Goal: Task Accomplishment & Management: Use online tool/utility

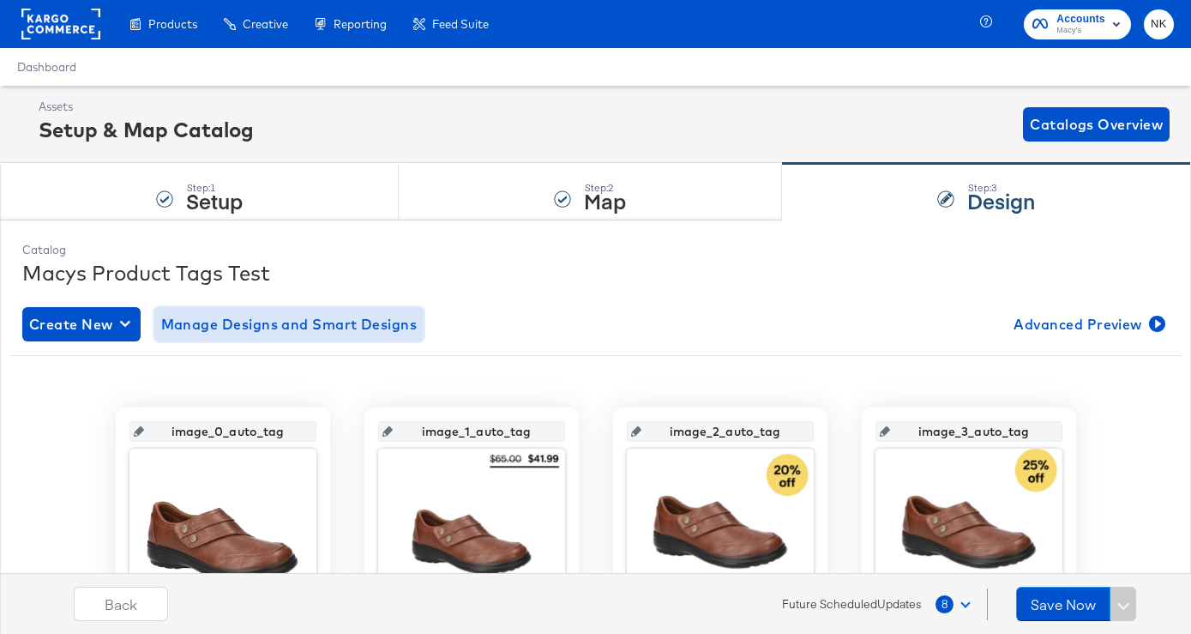
click at [377, 323] on span "Manage Designs and Smart Designs" at bounding box center [289, 324] width 256 height 24
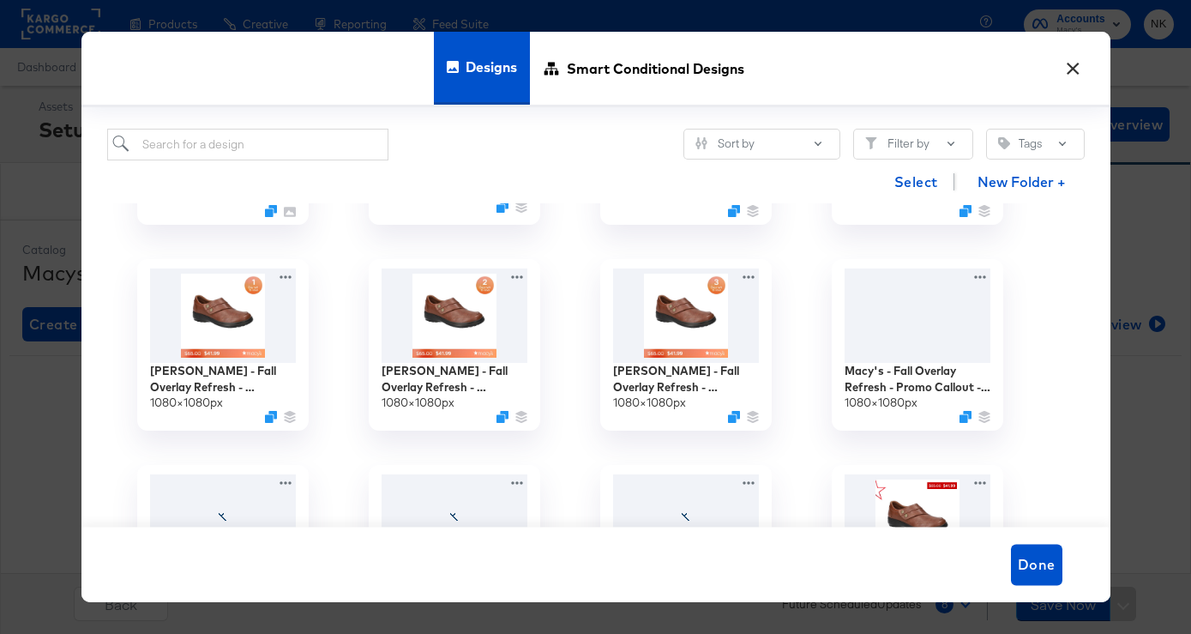
scroll to position [371, 0]
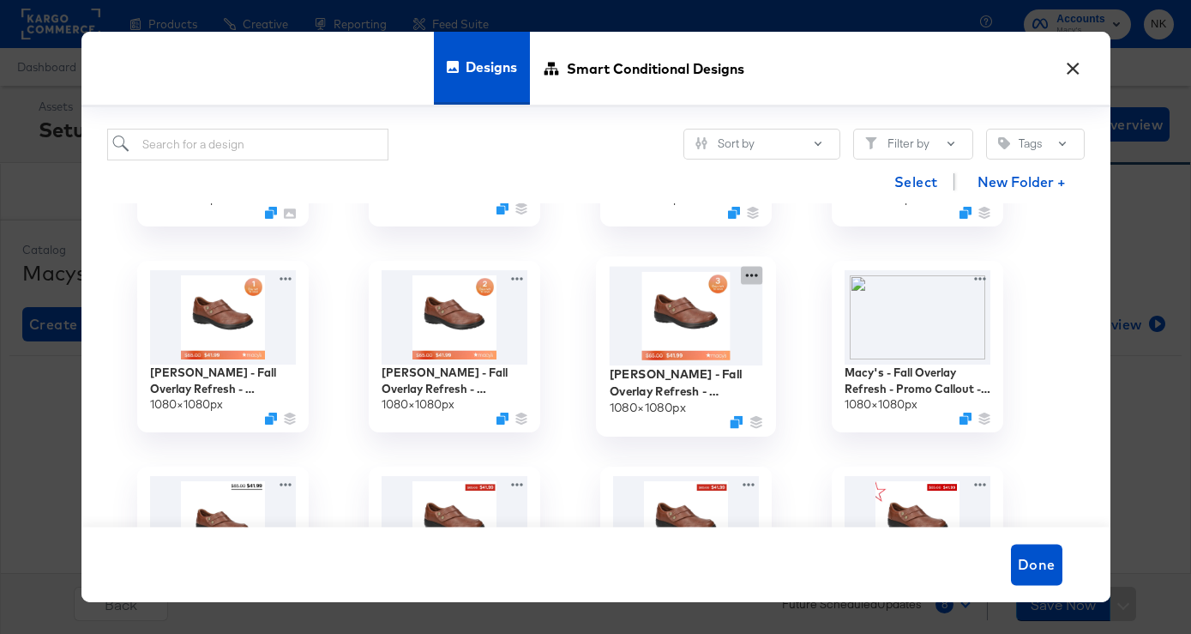
click at [747, 279] on icon at bounding box center [751, 276] width 21 height 18
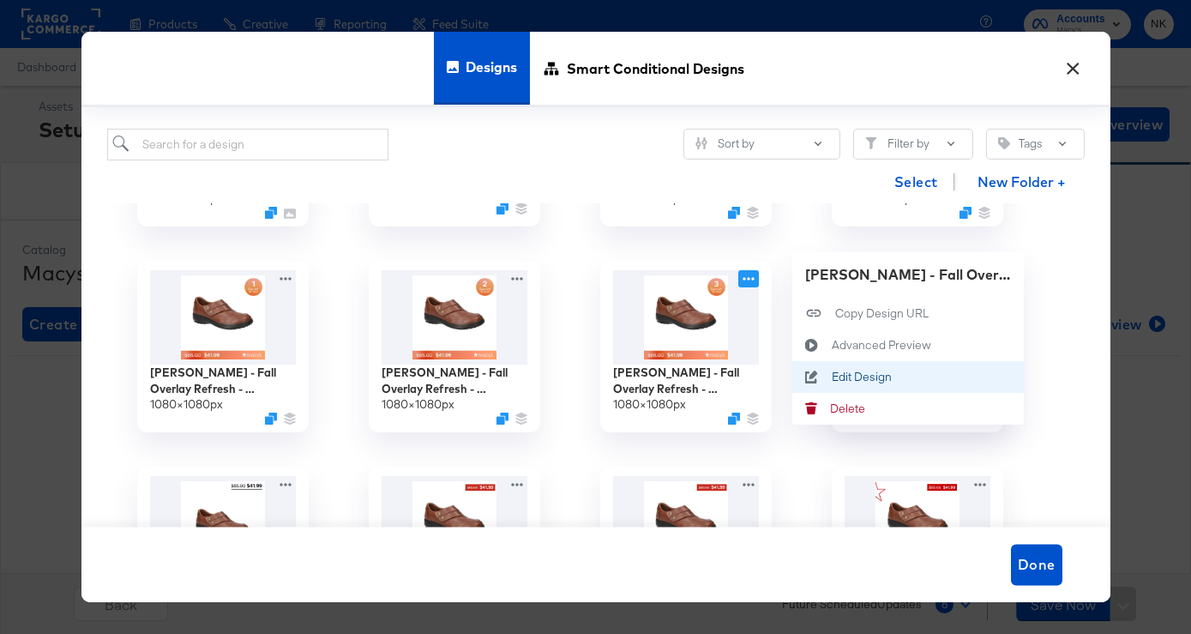
click at [824, 373] on icon at bounding box center [811, 378] width 39 height 14
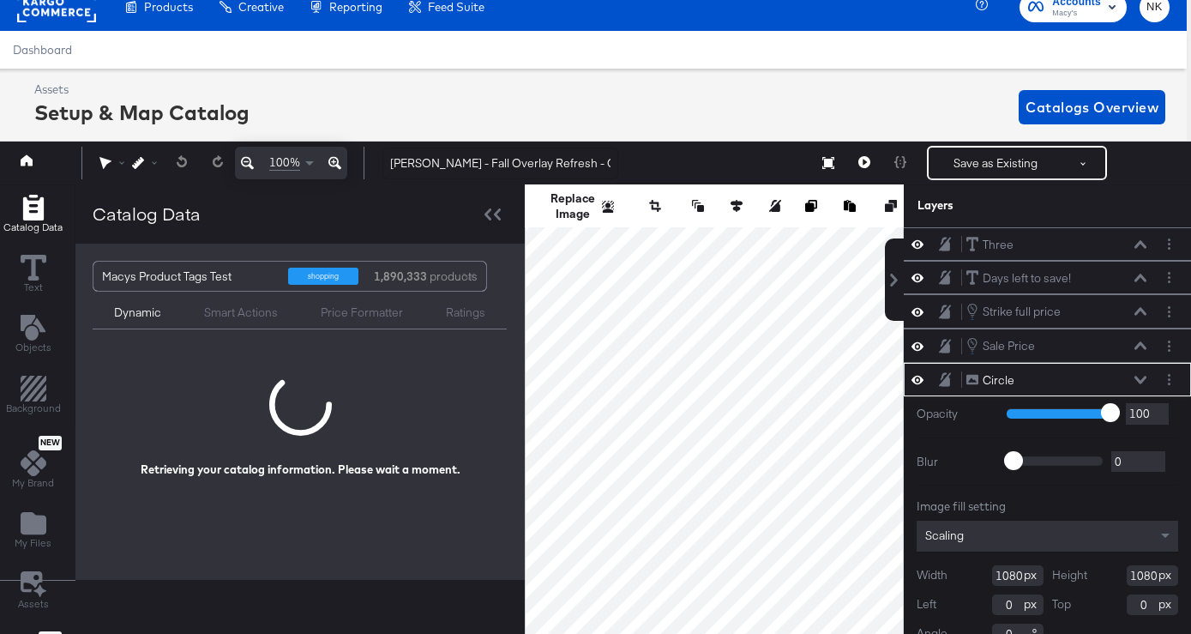
scroll to position [24, 0]
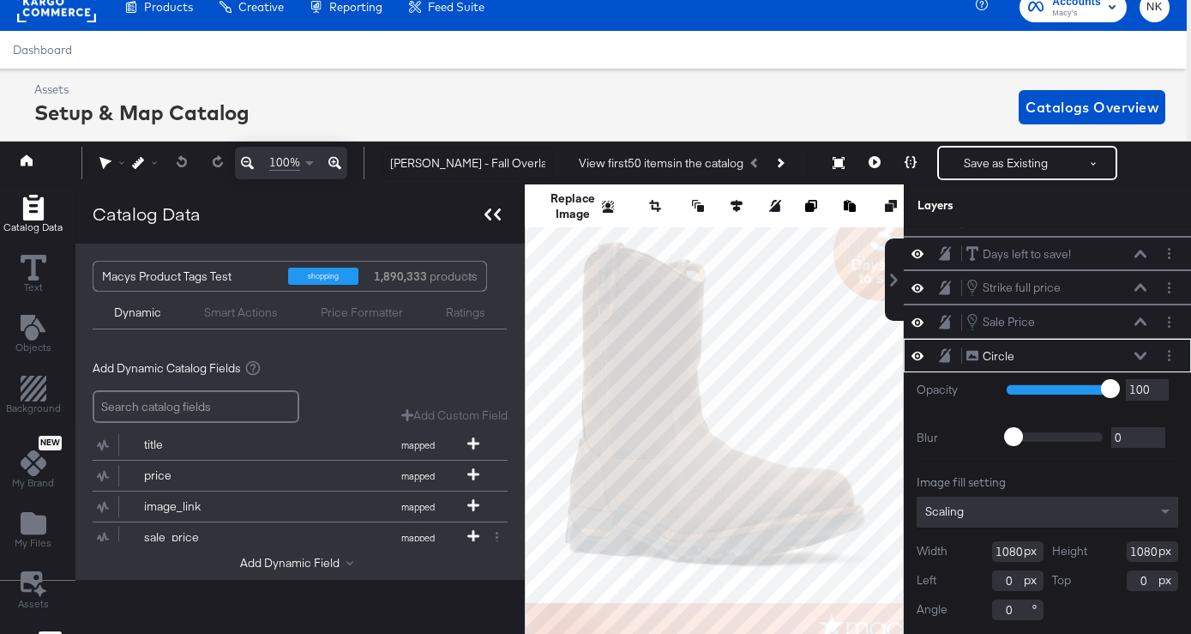
click at [489, 214] on icon at bounding box center [493, 214] width 16 height 12
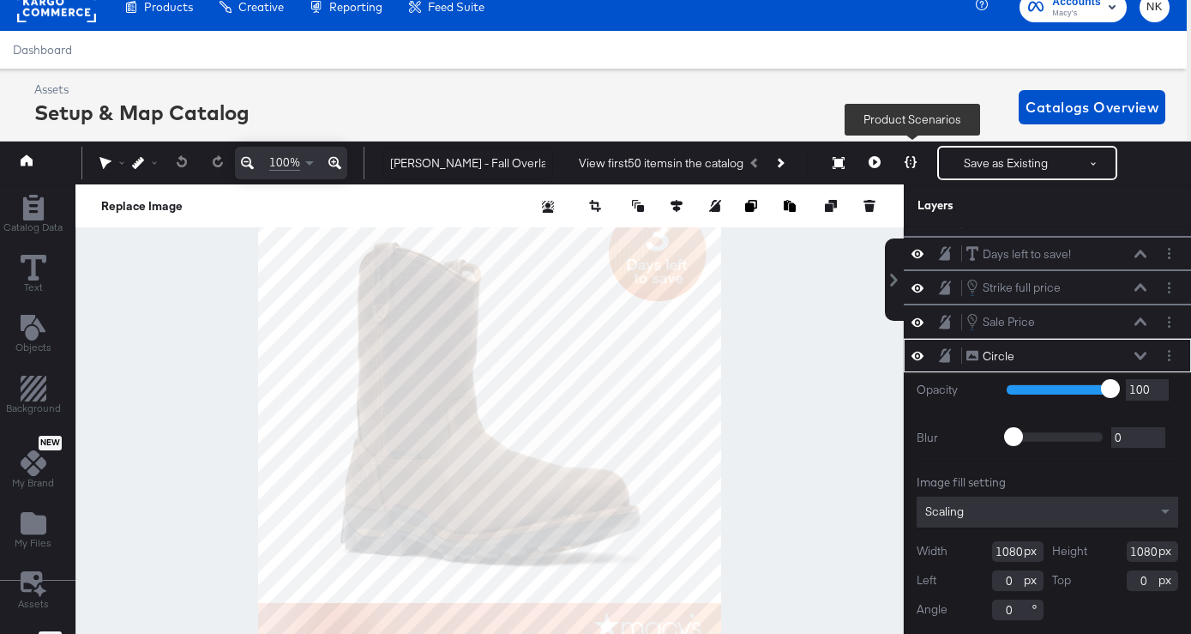
click at [913, 157] on icon at bounding box center [911, 162] width 12 height 12
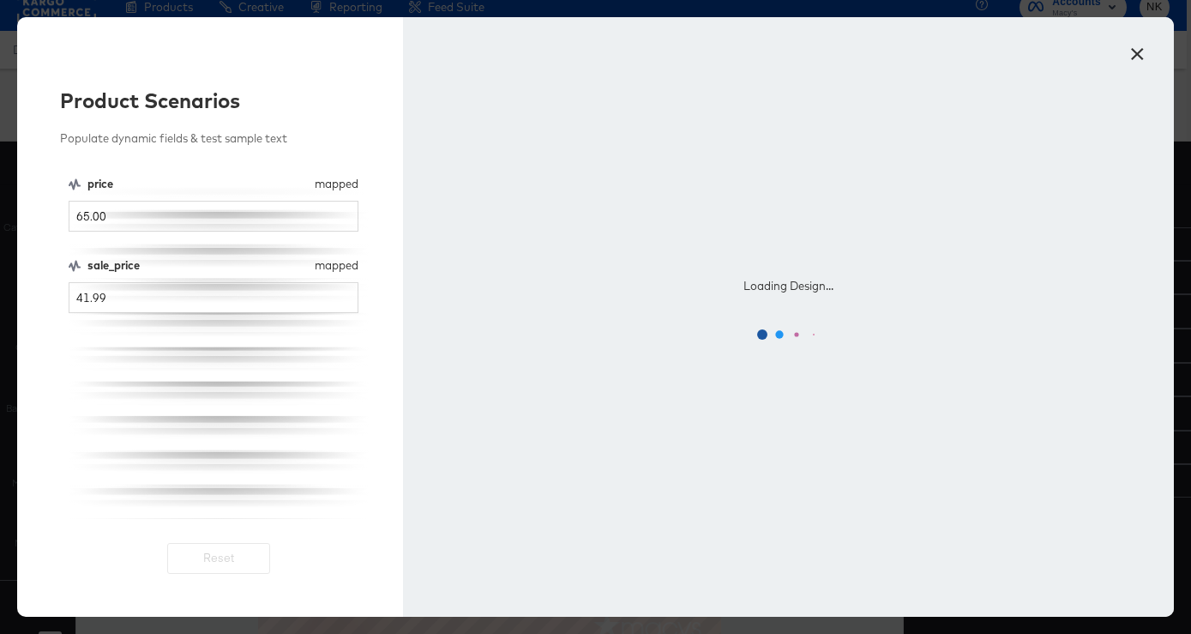
scroll to position [0, 0]
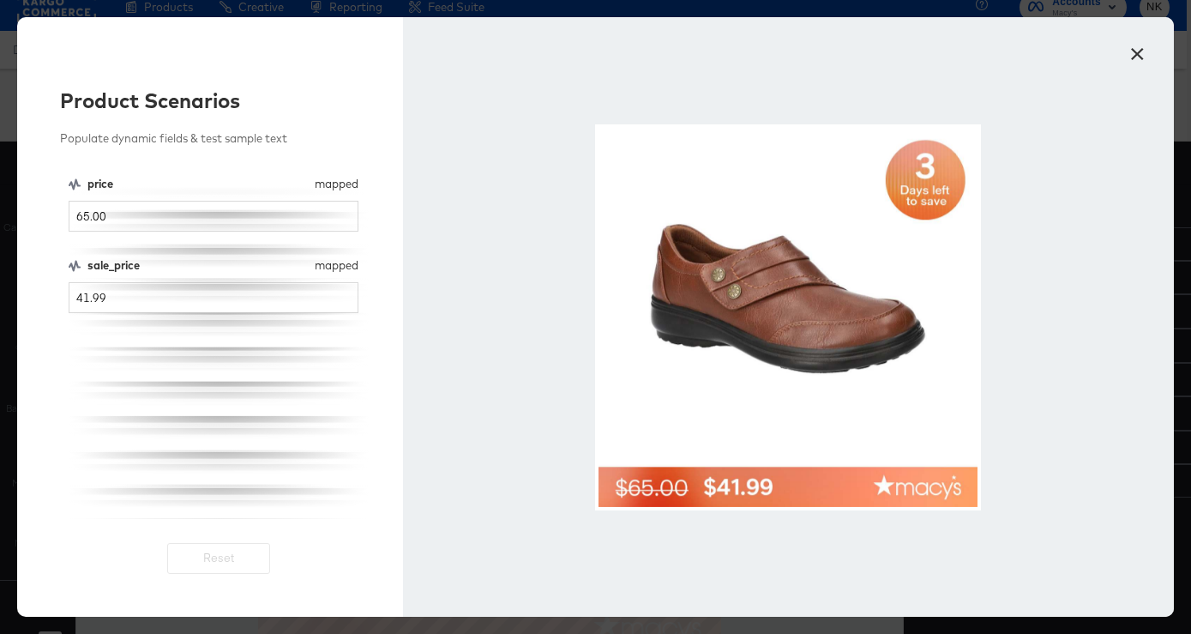
click at [1142, 46] on button "×" at bounding box center [1137, 49] width 31 height 31
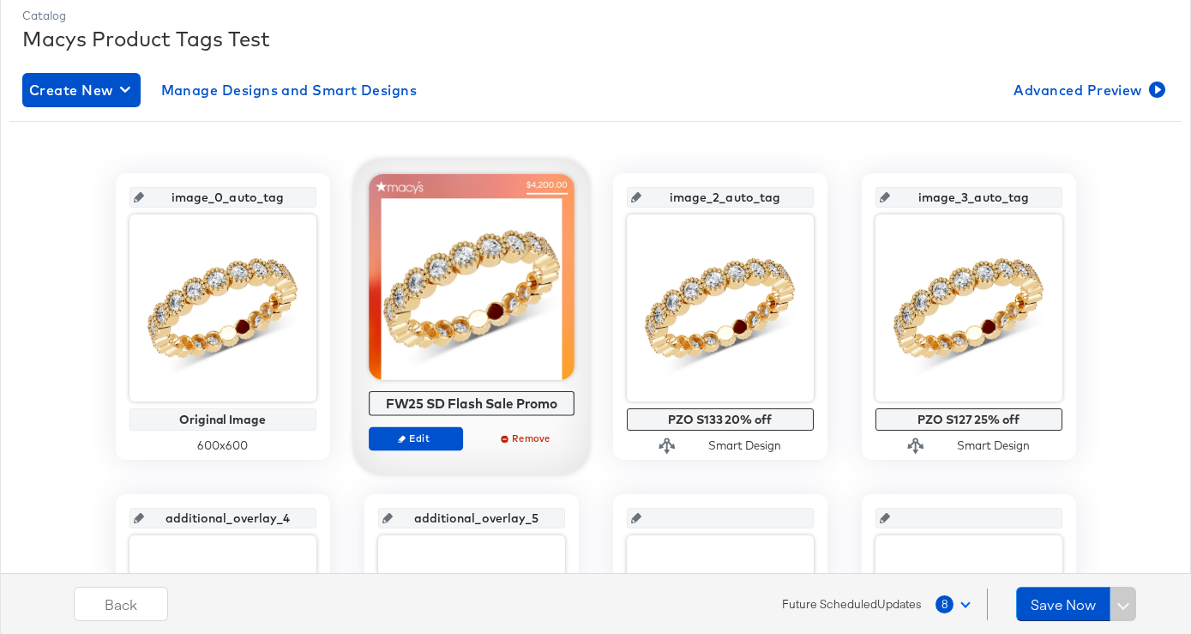
scroll to position [249, 0]
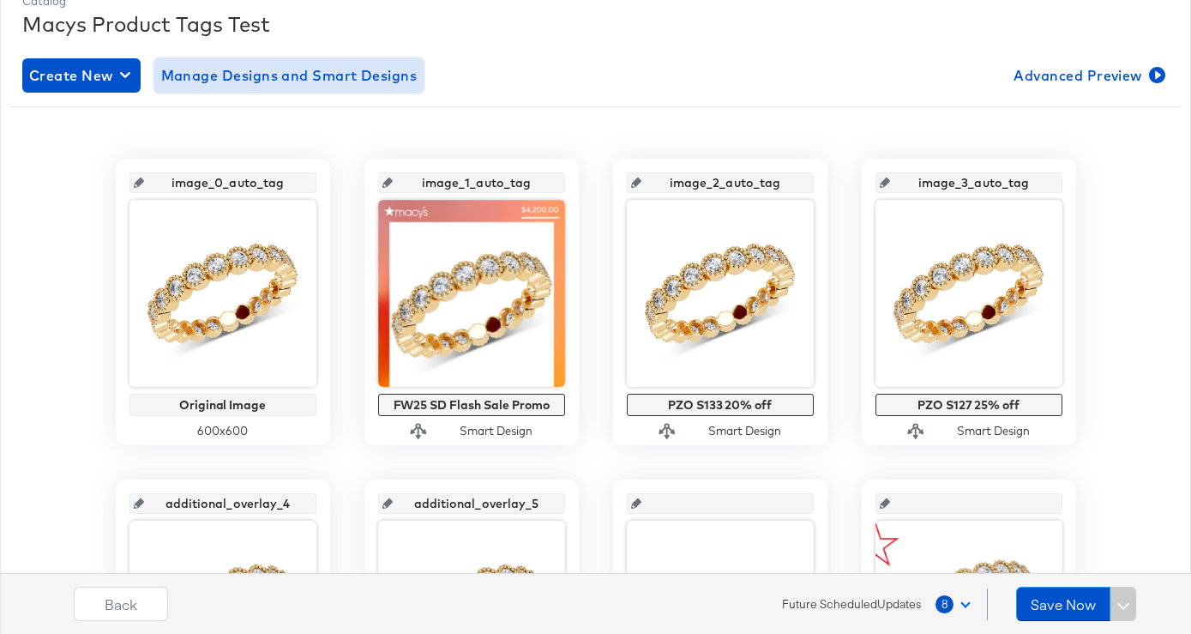
click at [314, 79] on span "Manage Designs and Smart Designs" at bounding box center [289, 75] width 256 height 24
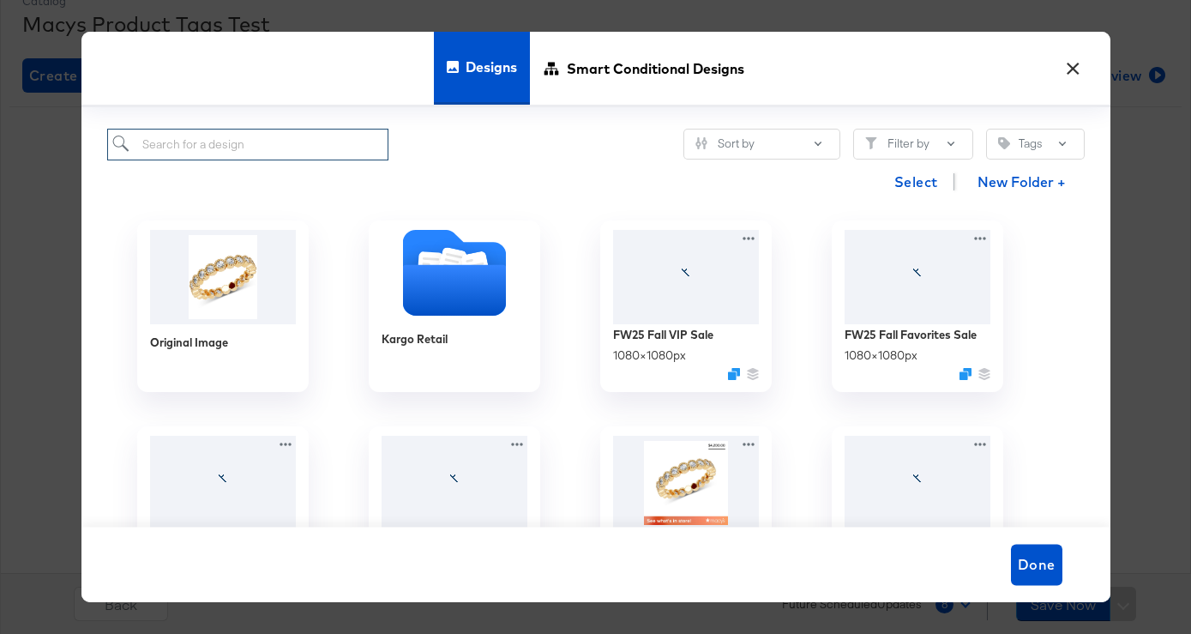
click at [255, 153] on input "search" at bounding box center [248, 145] width 282 height 32
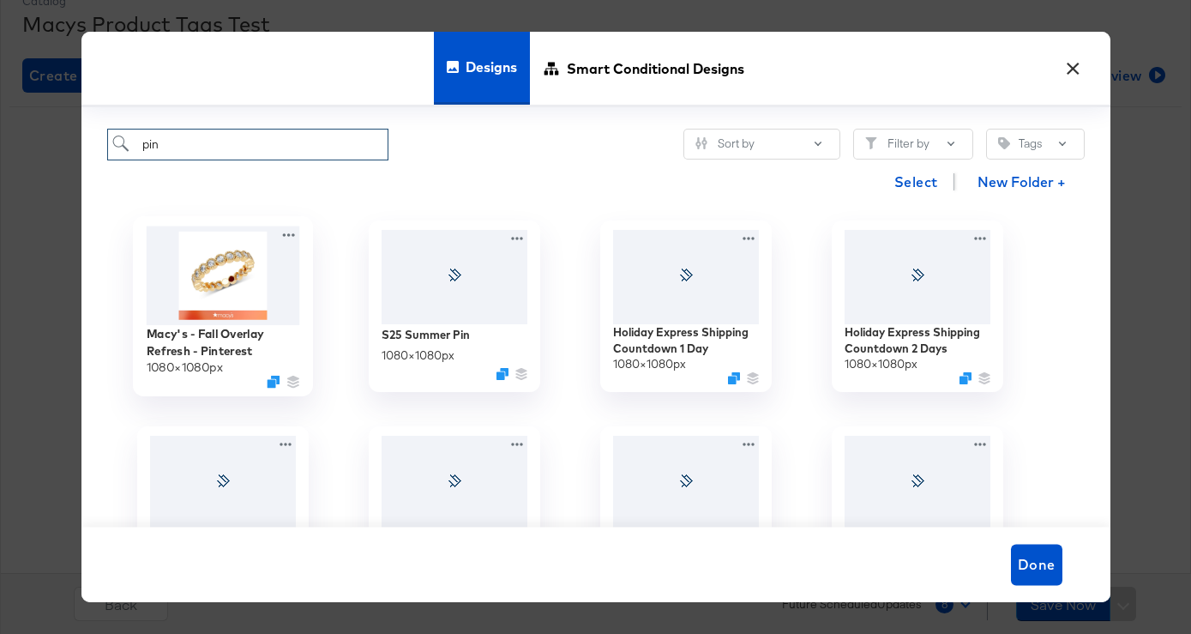
type input "pin"
click at [239, 276] on img at bounding box center [223, 275] width 154 height 99
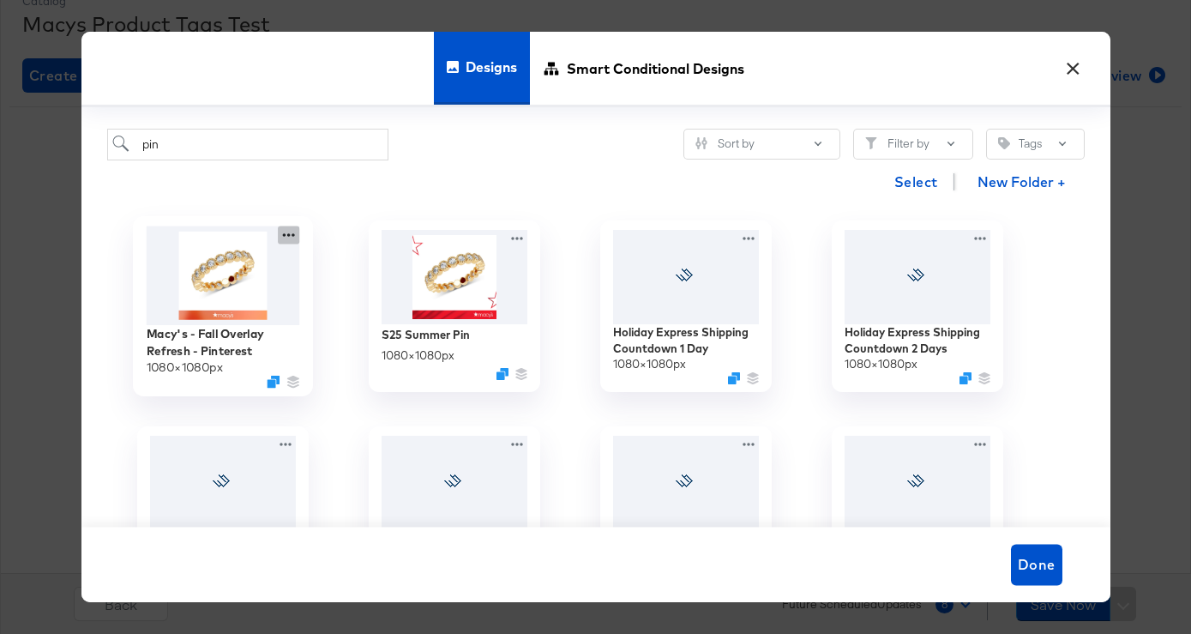
click at [292, 232] on icon at bounding box center [288, 235] width 21 height 18
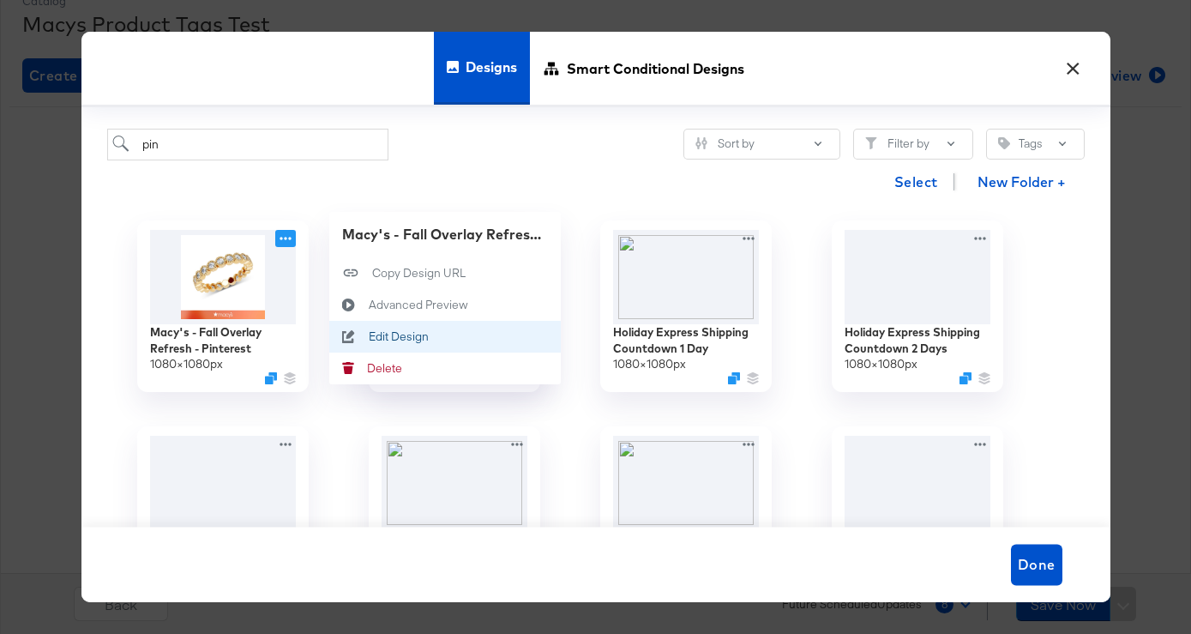
click at [368, 337] on div "Edit Design Edit Design" at bounding box center [368, 337] width 0 height 0
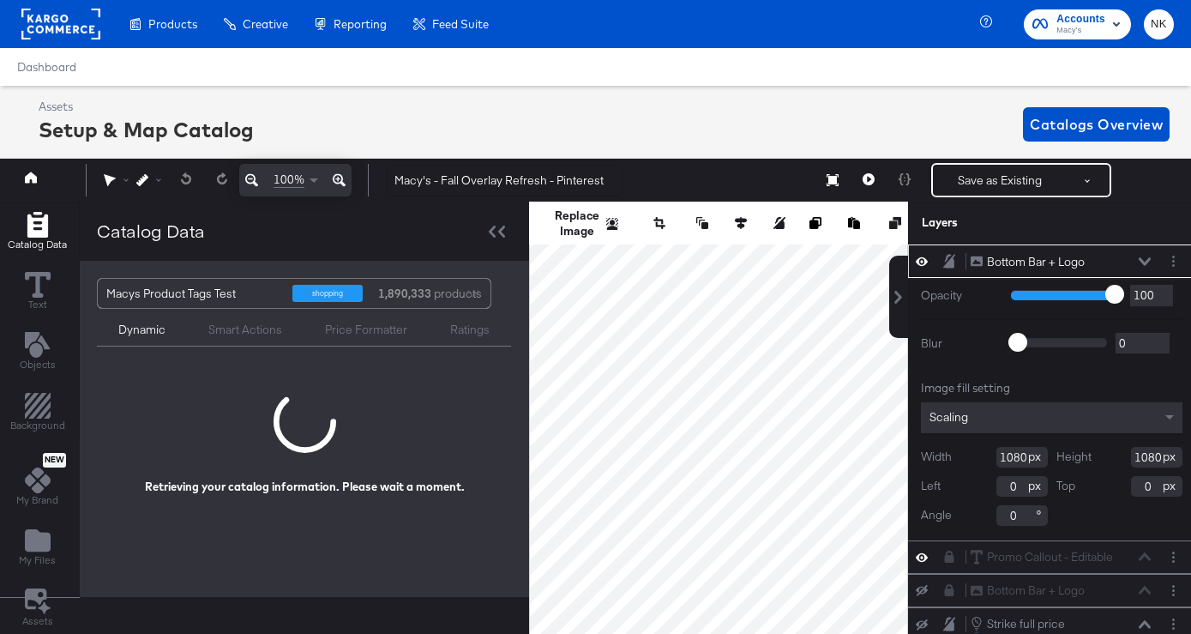
scroll to position [0, 4]
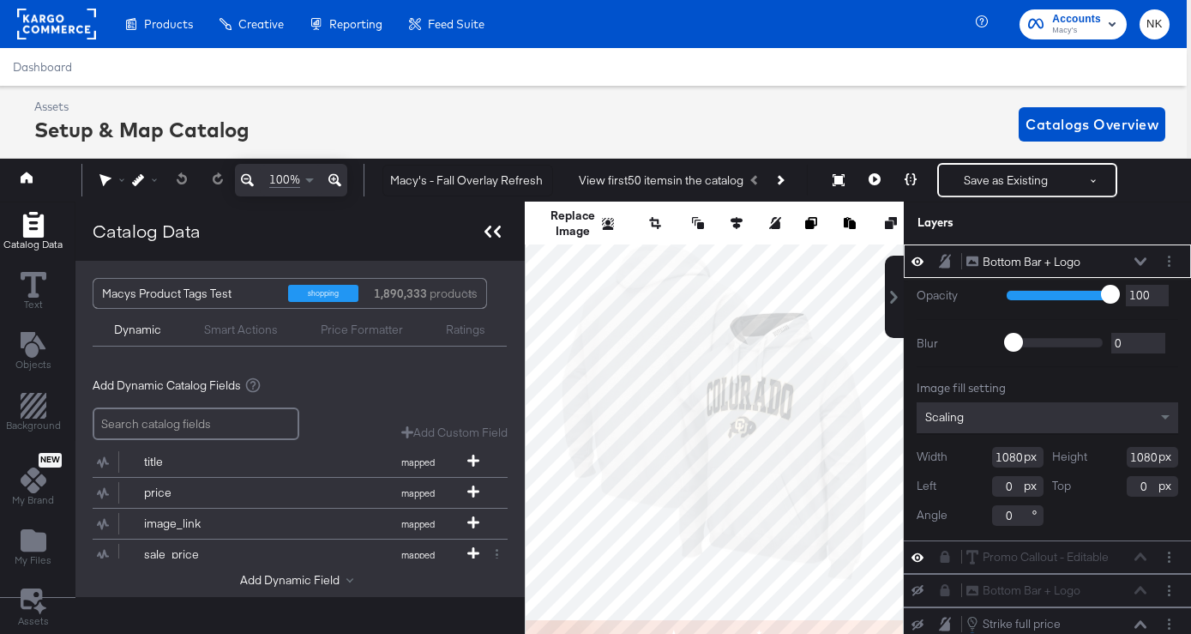
click at [485, 231] on icon at bounding box center [488, 232] width 7 height 12
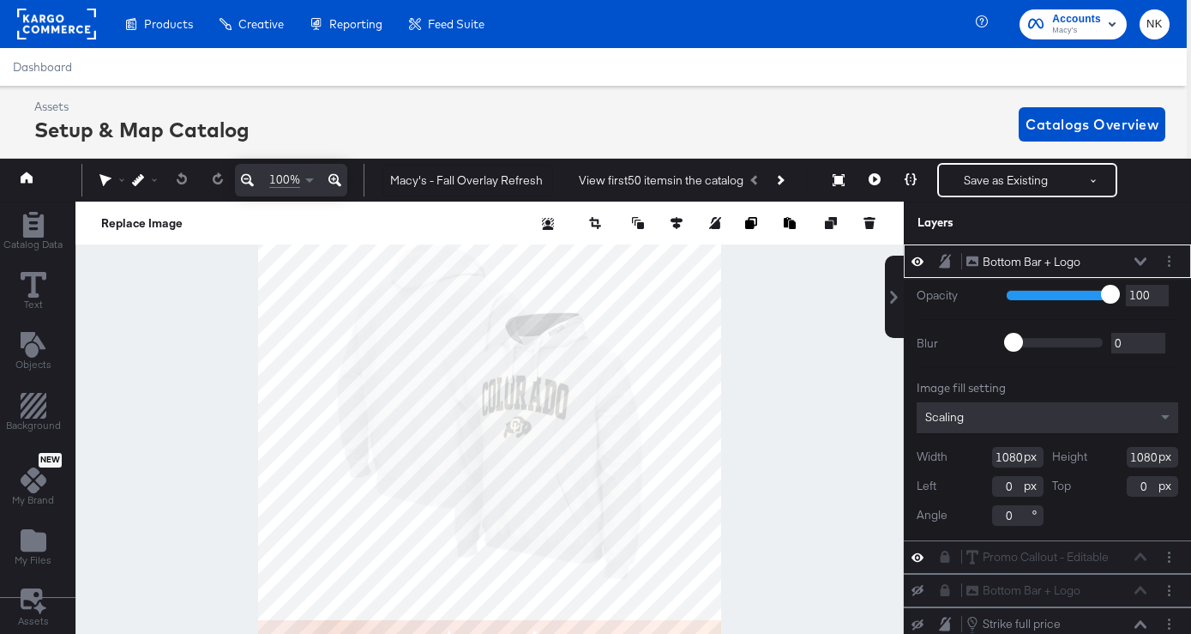
click at [799, 309] on div at bounding box center [489, 437] width 828 height 471
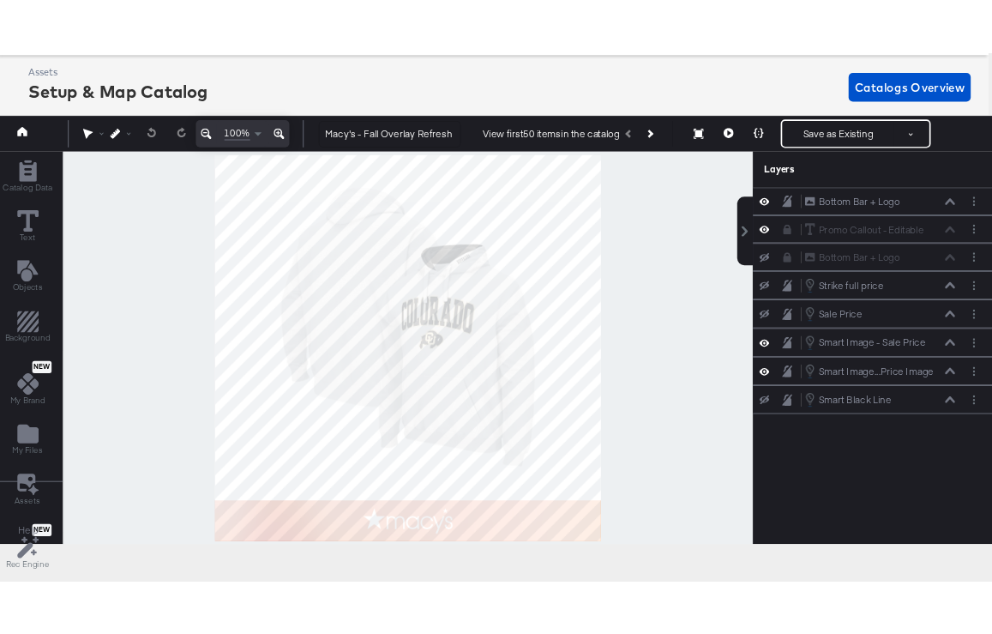
scroll to position [63, 4]
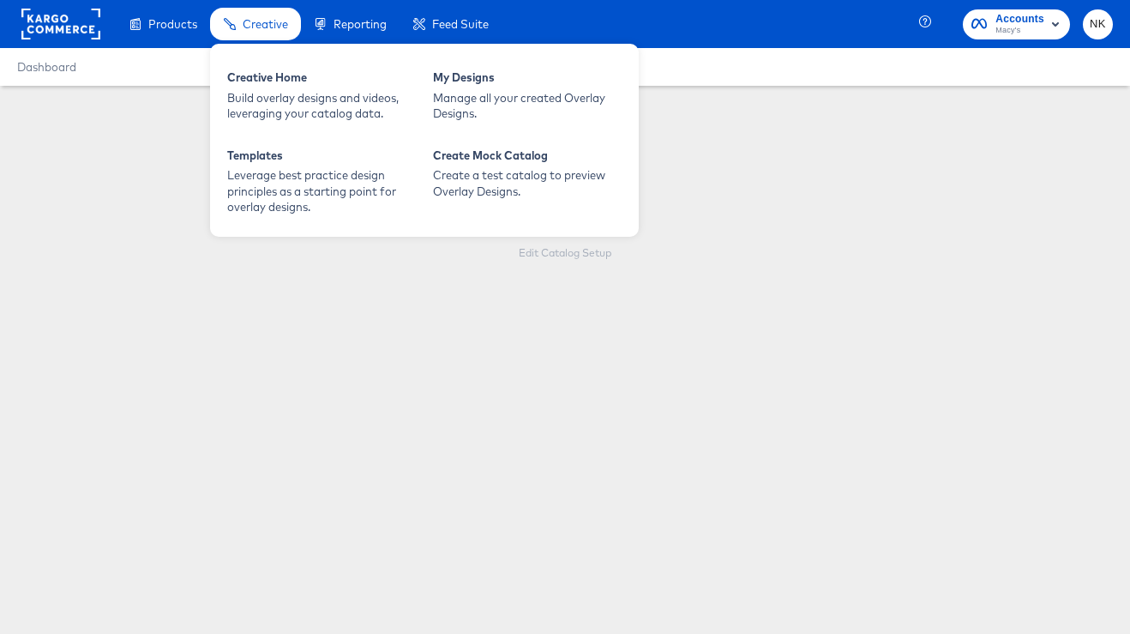
click at [252, 34] on div "Creative" at bounding box center [255, 24] width 91 height 33
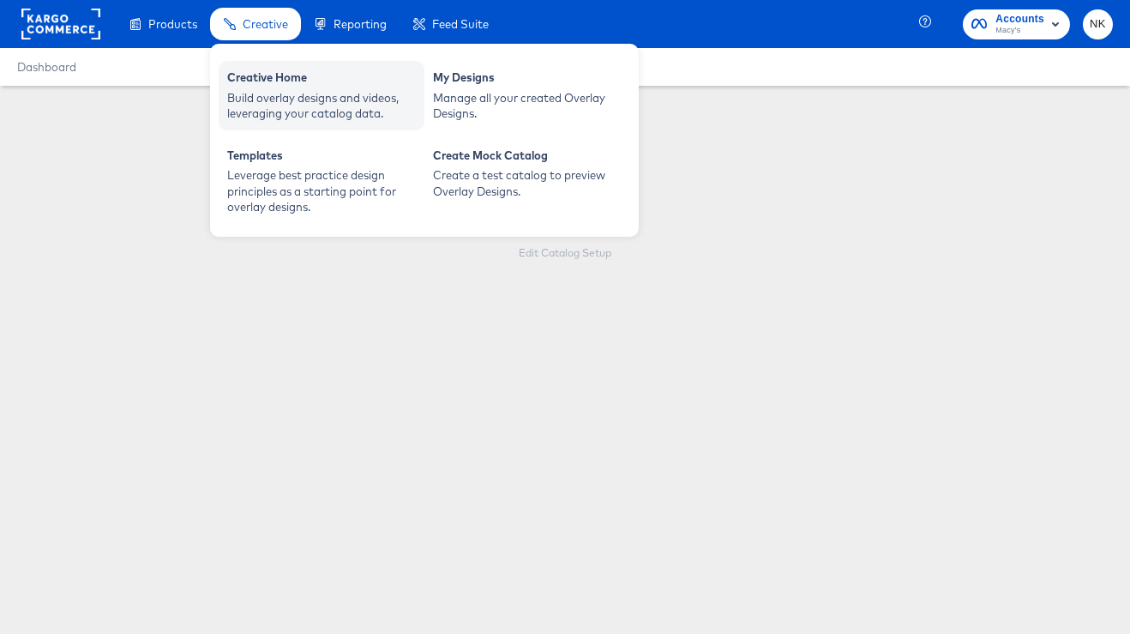
click at [285, 94] on div "Build overlay designs and videos, leveraging your catalog data." at bounding box center [321, 106] width 189 height 32
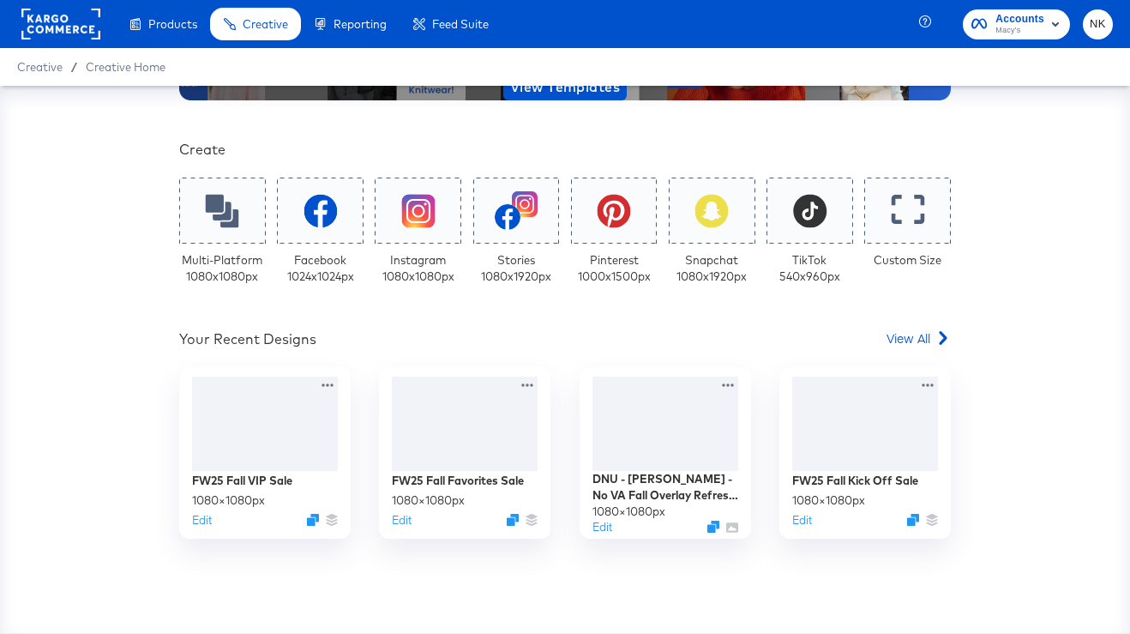
scroll to position [365, 0]
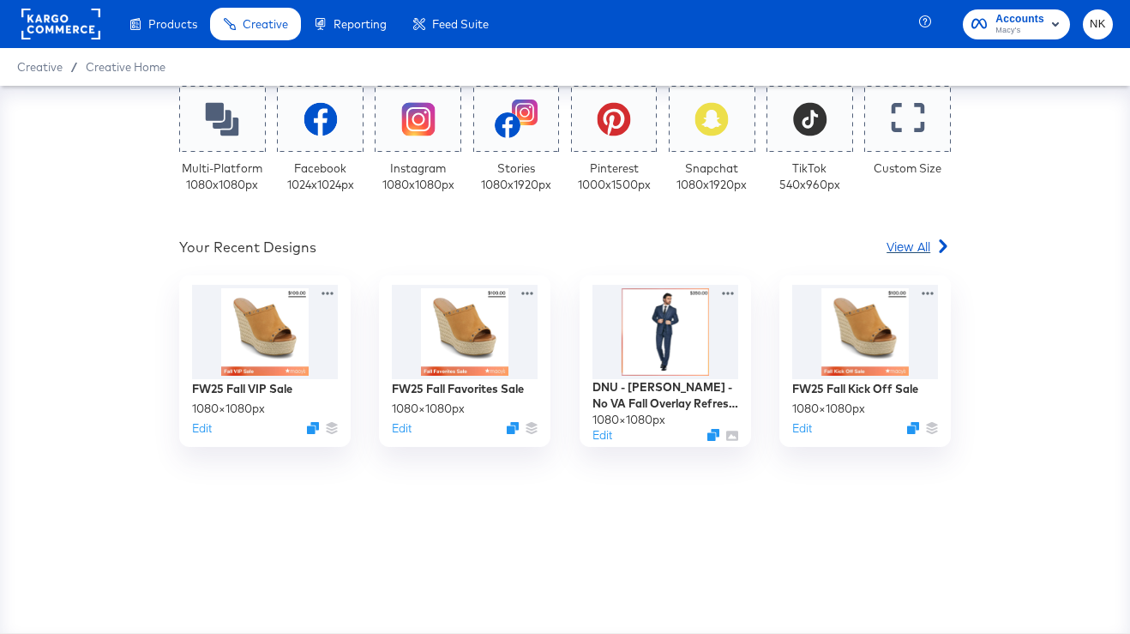
click at [901, 248] on span "View All" at bounding box center [909, 246] width 44 height 17
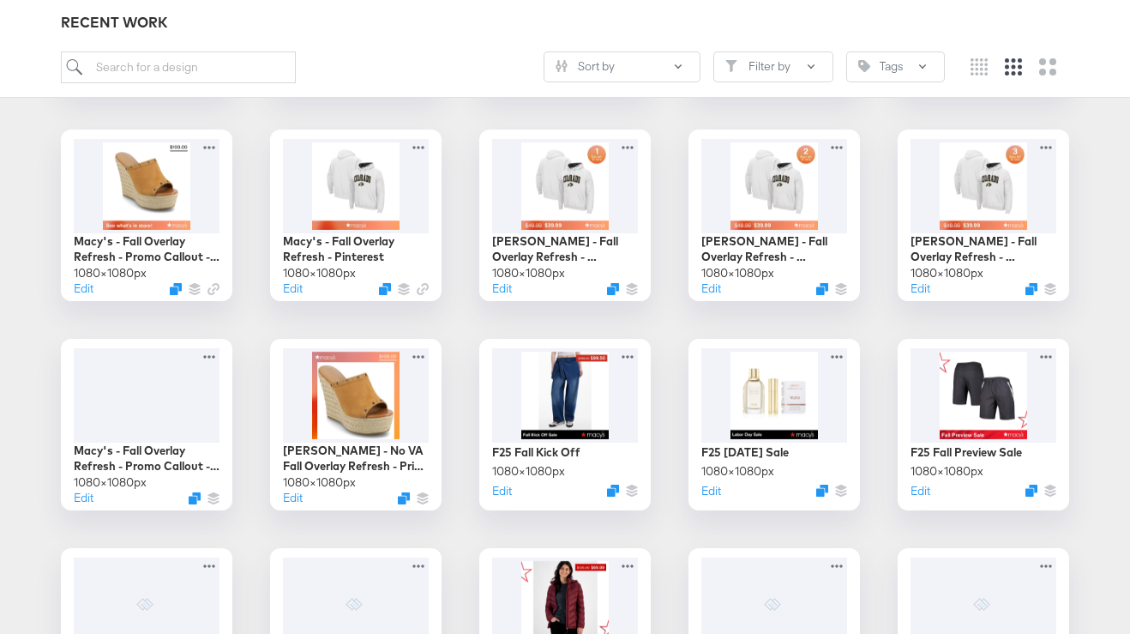
scroll to position [460, 0]
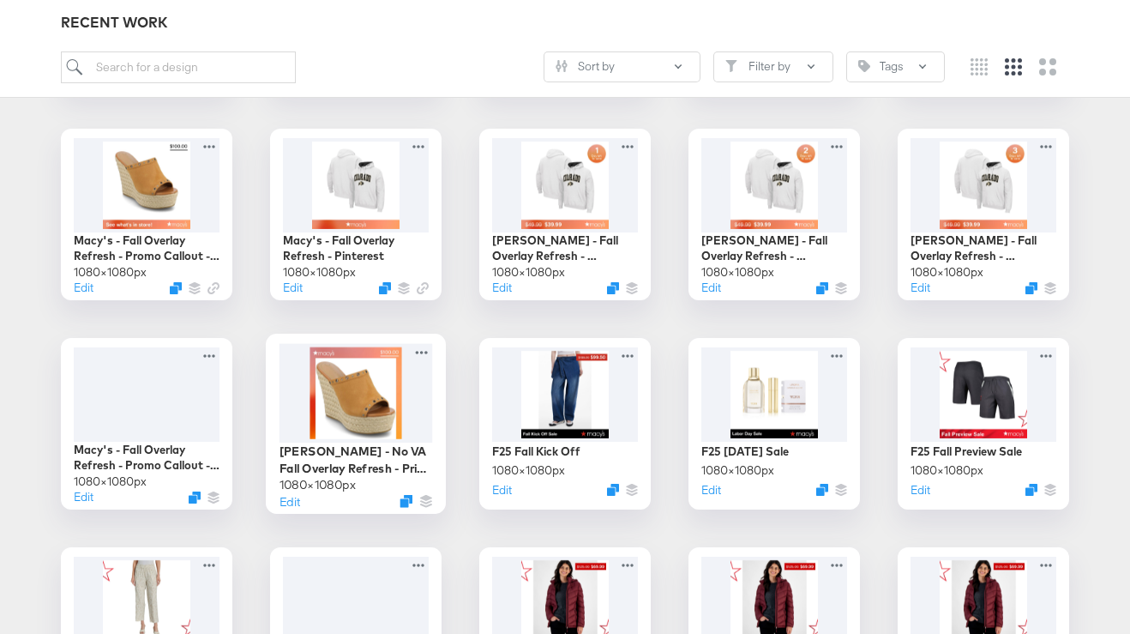
click at [377, 386] on div at bounding box center [357, 392] width 154 height 99
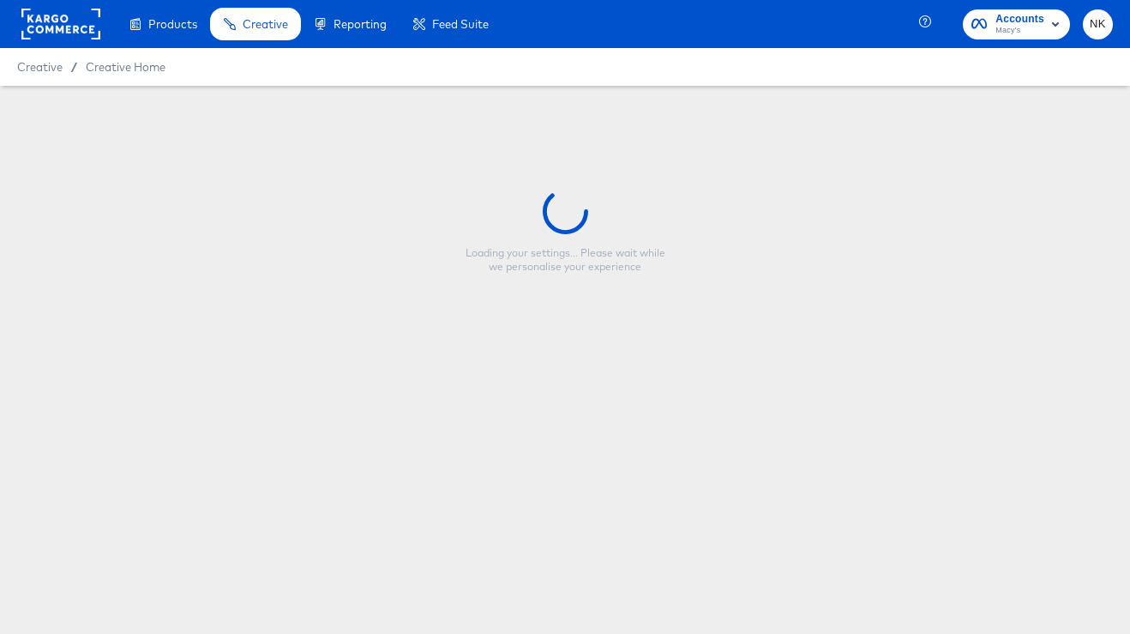
type input "Macy's - No VA Fall Overlay Refresh - Price Strike / Full Price"
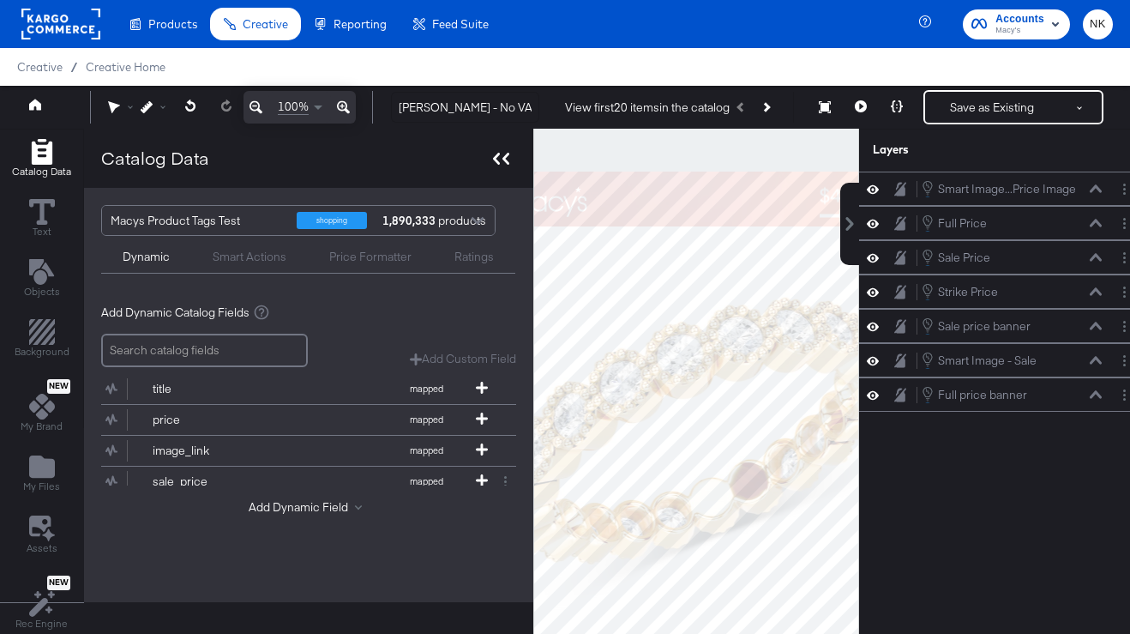
click at [497, 152] on div at bounding box center [501, 158] width 30 height 25
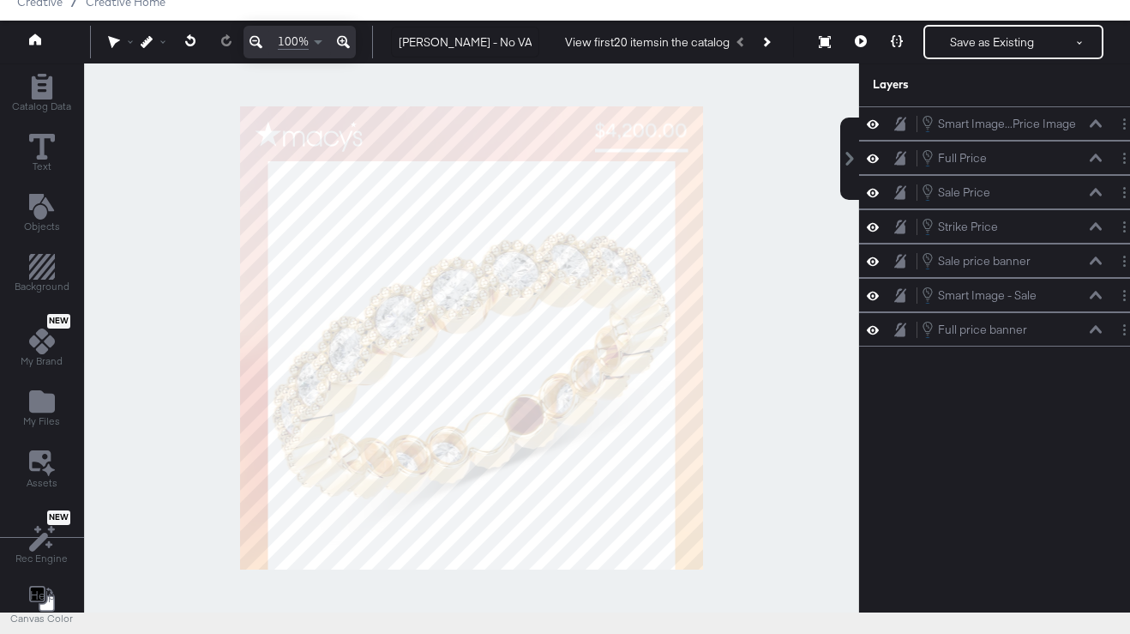
scroll to position [68, 0]
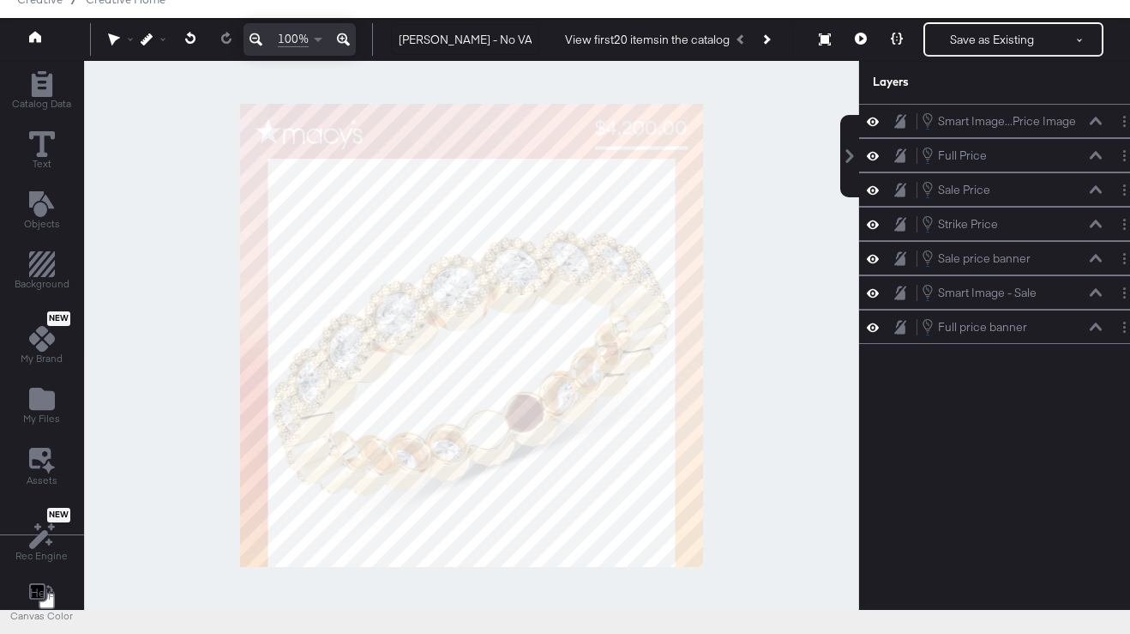
click at [778, 41] on div "View first 20 items in the catalog" at bounding box center [673, 39] width 242 height 31
click at [769, 41] on button "Next Product" at bounding box center [766, 39] width 24 height 31
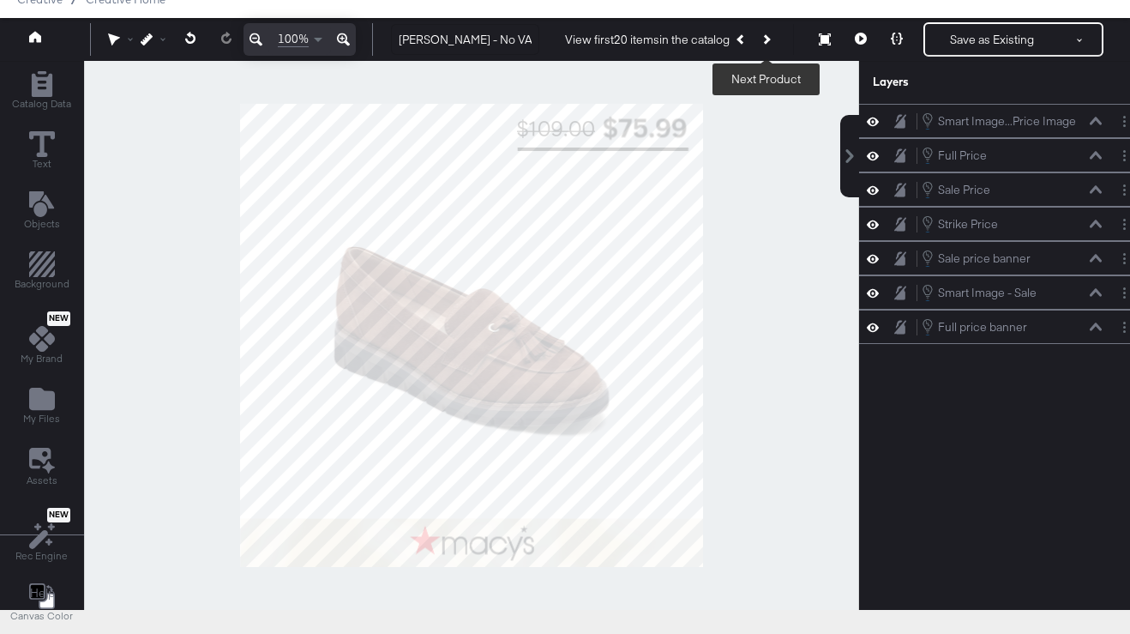
click at [769, 41] on button "Next Product" at bounding box center [766, 39] width 24 height 31
